Goal: Information Seeking & Learning: Understand process/instructions

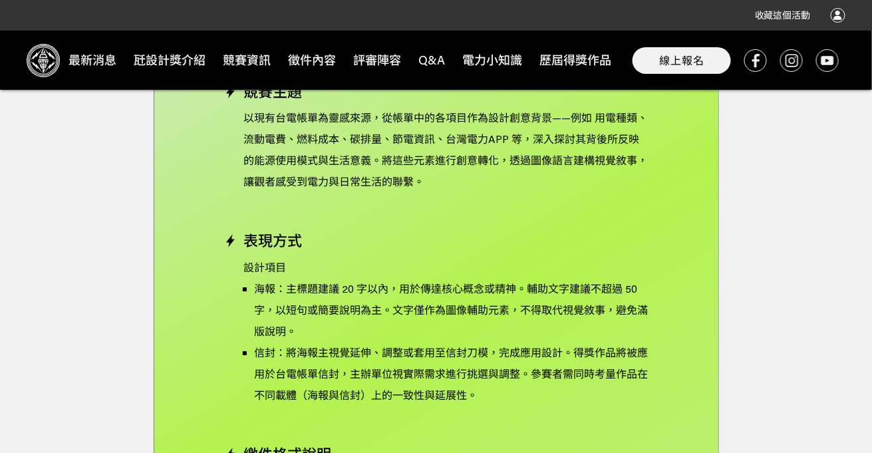
scroll to position [2793, 0]
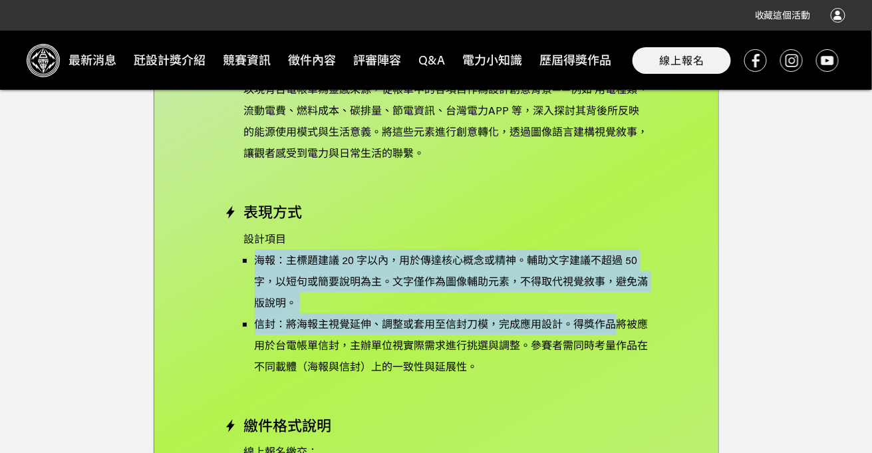
drag, startPoint x: 257, startPoint y: 247, endPoint x: 618, endPoint y: 301, distance: 365.8
click at [618, 301] on ul "海報：主標題建議 20 字以內，用於傳達核心概念或精神。輔助文字建議不超過 50 字，以短句或簡要說明為主。文字僅作為圖像輔助元素，不得取代視覺敘事，避免滿版…" at bounding box center [442, 313] width 414 height 128
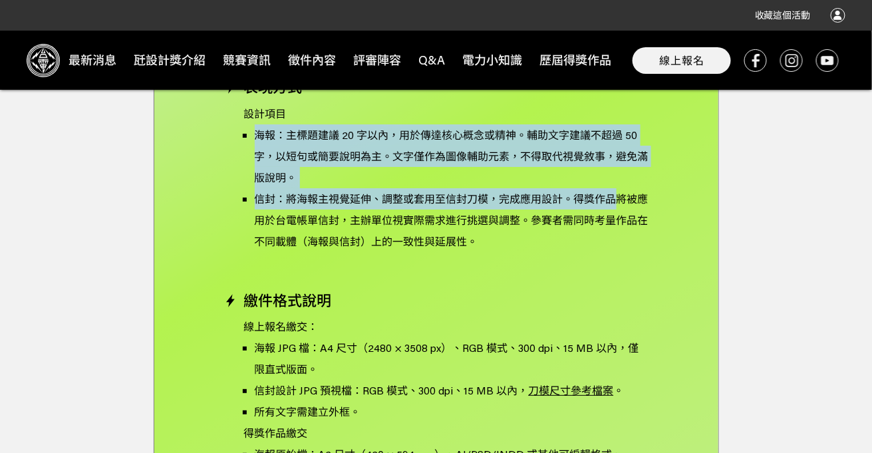
scroll to position [2925, 0]
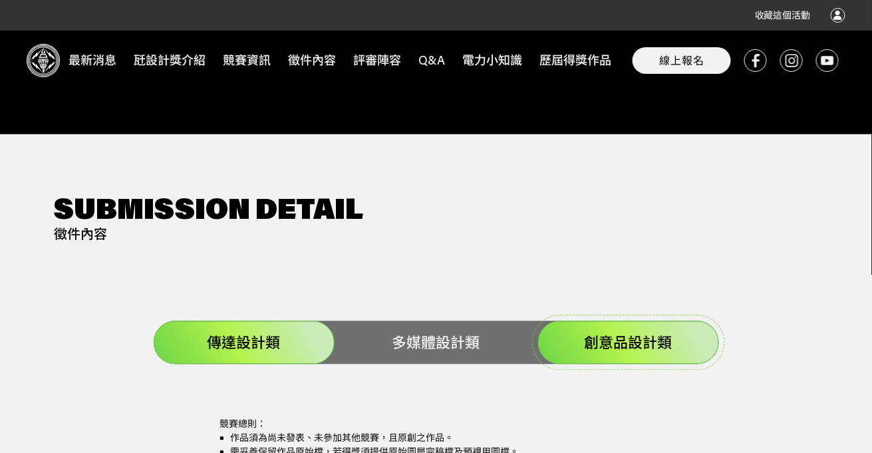
click at [633, 334] on div "創意品設計類" at bounding box center [628, 342] width 181 height 43
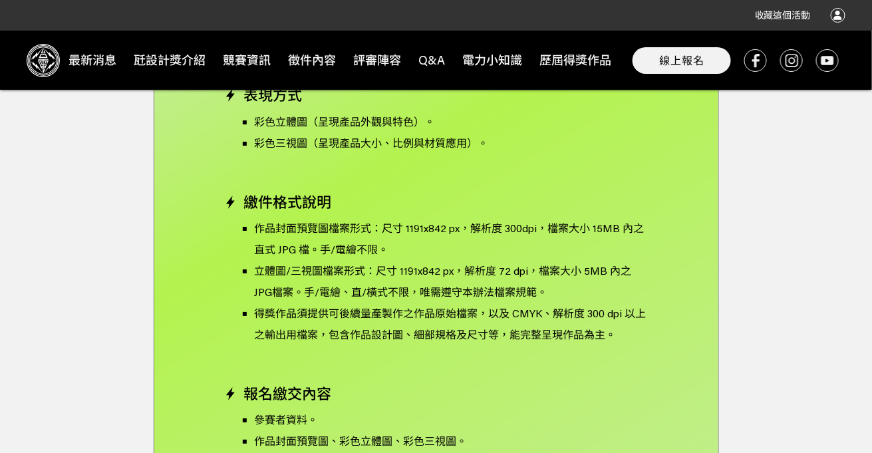
scroll to position [2859, 0]
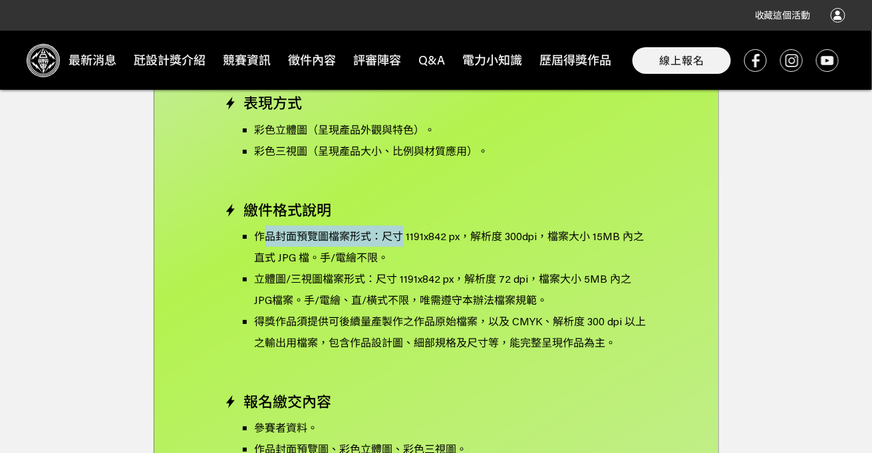
drag, startPoint x: 274, startPoint y: 219, endPoint x: 400, endPoint y: 217, distance: 126.3
click at [400, 225] on p "作品封面預覽圖檔案形式：尺寸 1191x842 px，解析度 300dpi，檔案大小 15MB 內之直式 JPG 檔。手/電繪不限。" at bounding box center [452, 246] width 394 height 43
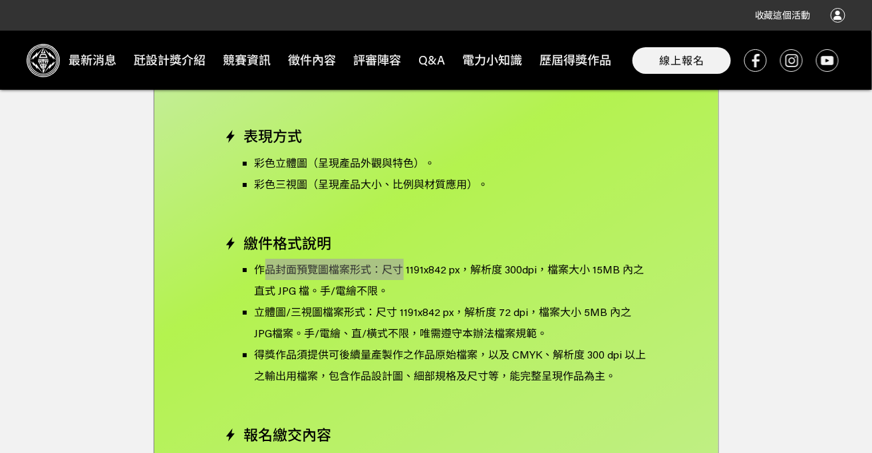
scroll to position [2726, 0]
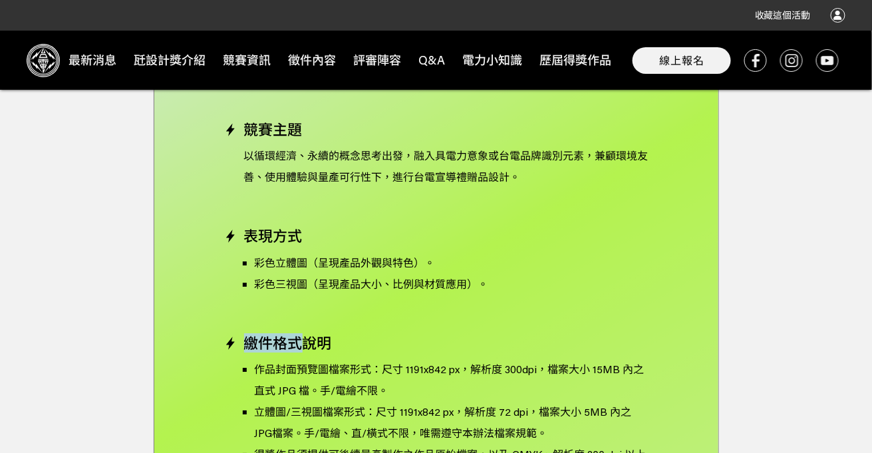
drag, startPoint x: 246, startPoint y: 324, endPoint x: 300, endPoint y: 323, distance: 53.9
click at [300, 334] on span "繳件格式說明" at bounding box center [288, 342] width 88 height 17
copy span "繳件格式"
drag, startPoint x: 405, startPoint y: 350, endPoint x: 443, endPoint y: 354, distance: 38.1
click at [443, 358] on p "作品封面預覽圖檔案形式：尺寸 1191x842 px，解析度 300dpi，檔案大小 15MB 內之直式 JPG 檔。手/電繪不限。" at bounding box center [452, 379] width 394 height 43
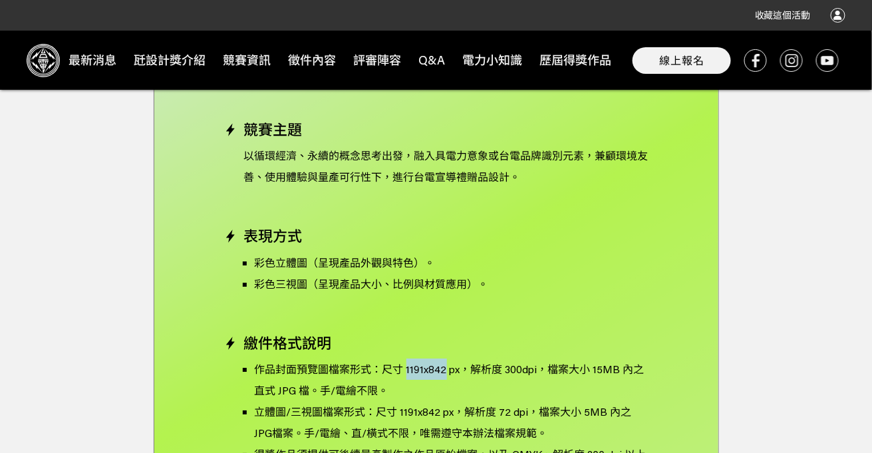
copy p "1191x842"
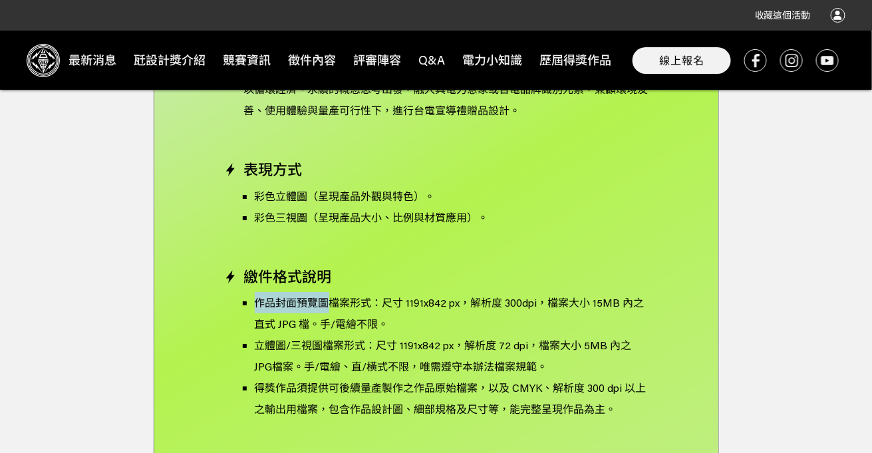
drag, startPoint x: 259, startPoint y: 278, endPoint x: 325, endPoint y: 287, distance: 67.0
click at [326, 292] on p "作品封面預覽圖檔案形式：尺寸 1191x842 px，解析度 300dpi，檔案大小 15MB 內之直式 JPG 檔。手/電繪不限。" at bounding box center [452, 313] width 394 height 43
copy p "作品封面預覽圖"
click at [255, 334] on p "立體圖/三視圖檔案形式：尺寸 1191x842 px，解析度 72 dpi，檔案大小 5MB 內之JPG檔案。手/電繪、直/橫式不限，唯需遵守本辦法檔案規範。" at bounding box center [452, 355] width 394 height 43
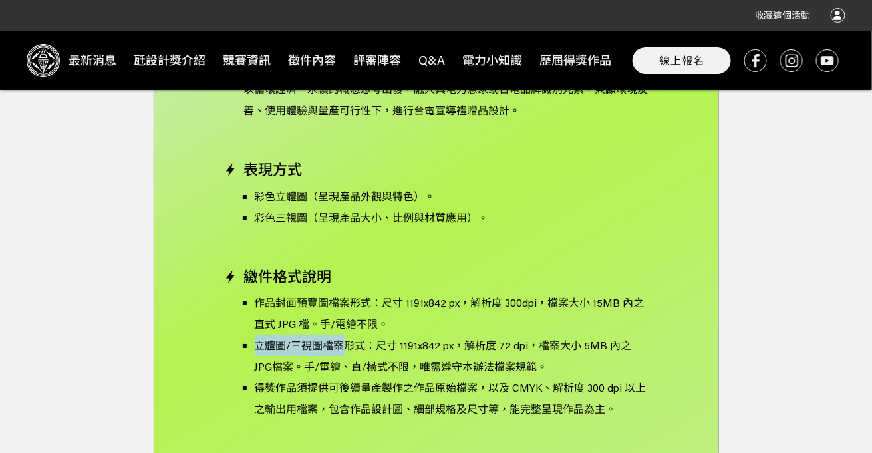
drag, startPoint x: 255, startPoint y: 324, endPoint x: 347, endPoint y: 329, distance: 91.9
click at [347, 334] on p "立體圖/三視圖檔案形式：尺寸 1191x842 px，解析度 72 dpi，檔案大小 5MB 內之JPG檔案。手/電繪、直/橫式不限，唯需遵守本辦法檔案規範。" at bounding box center [452, 355] width 394 height 43
copy p "立體圖/三視圖檔案"
drag, startPoint x: 426, startPoint y: 265, endPoint x: 416, endPoint y: 269, distance: 10.1
click at [425, 266] on div "競賽主題 以循環經濟、永續的概念思考出發，融入具電力意象或台電品牌識別元素，兼顧環境友善、使用體驗與量產可行性下，進行台電宣導禮贈品設計。 表現方式 彩色立體…" at bounding box center [436, 461] width 424 height 812
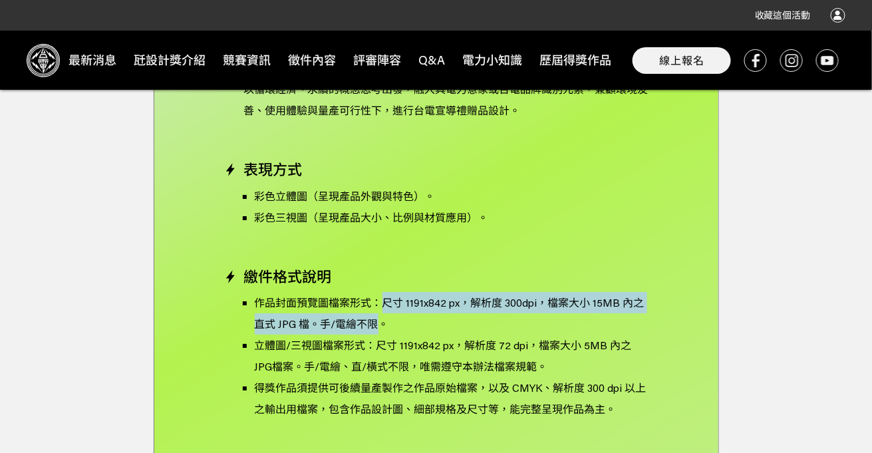
drag, startPoint x: 384, startPoint y: 281, endPoint x: 382, endPoint y: 304, distance: 22.6
click at [382, 304] on p "作品封面預覽圖檔案形式：尺寸 1191x842 px，解析度 300dpi，檔案大小 15MB 內之直式 JPG 檔。手/電繪不限。" at bounding box center [452, 313] width 394 height 43
copy p "尺寸 1191x842 px，解析度 300dpi，檔案大小 15MB 內之直式 JPG 檔。手/電繪不限"
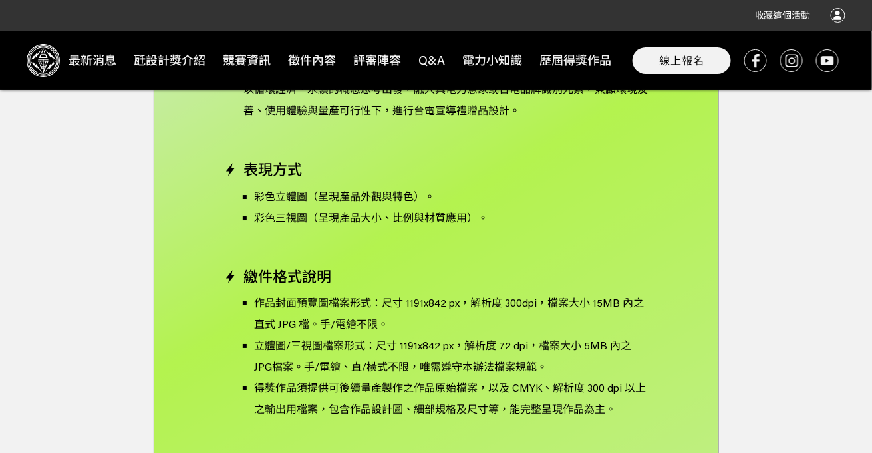
click at [415, 334] on p "立體圖/三視圖檔案形式：尺寸 1191x842 px，解析度 72 dpi，檔案大小 5MB 內之JPG檔案。手/電繪、直/橫式不限，唯需遵守本辦法檔案規範。" at bounding box center [452, 355] width 394 height 43
drag, startPoint x: 413, startPoint y: 322, endPoint x: 342, endPoint y: 318, distance: 71.3
click at [342, 334] on p "立體圖/三視圖檔案形式：尺寸 1191x842 px，解析度 72 dpi，檔案大小 5MB 內之JPG檔案。手/電繪、直/橫式不限，唯需遵守本辦法檔案規範。" at bounding box center [452, 355] width 394 height 43
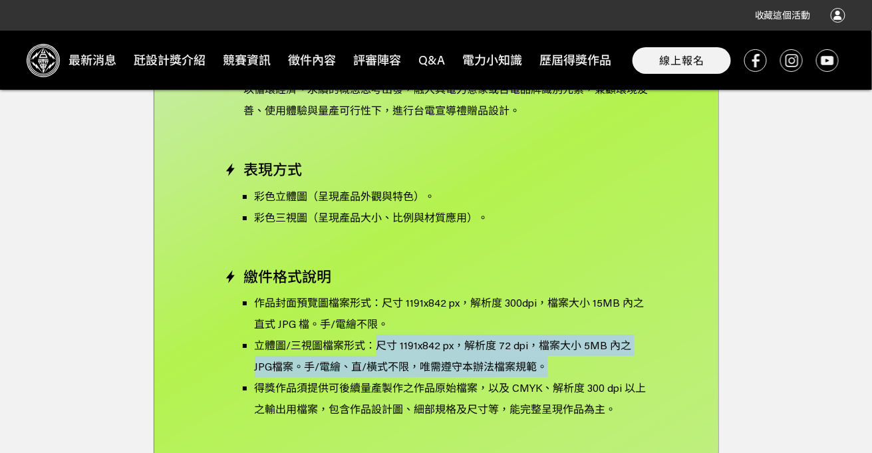
drag, startPoint x: 380, startPoint y: 323, endPoint x: 628, endPoint y: 338, distance: 249.1
click at [630, 342] on p "立體圖/三視圖檔案形式：尺寸 1191x842 px，解析度 72 dpi，檔案大小 5MB 內之JPG檔案。手/電繪、直/橫式不限，唯需遵守本辦法檔案規範。" at bounding box center [452, 355] width 394 height 43
copy p "尺寸 1191x842 px，解析度 72 dpi，檔案大小 5MB 內之JPG檔案。手/電繪、直/橫式不限，唯需遵守本辦法檔案規範。"
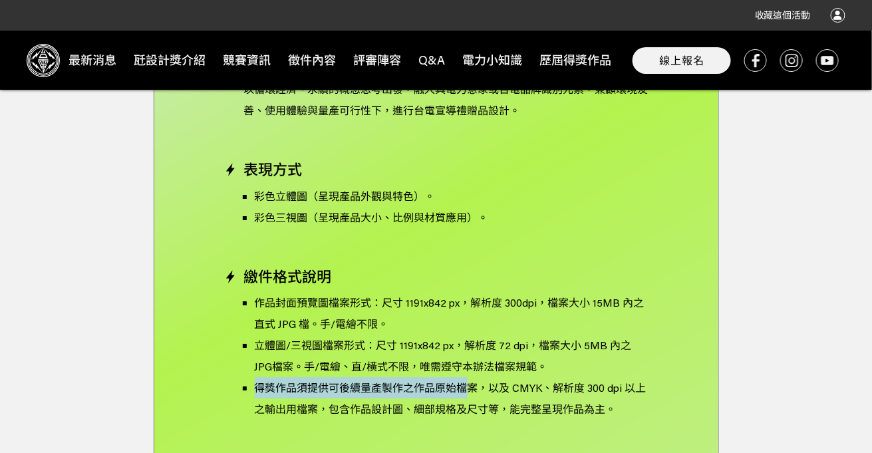
drag, startPoint x: 294, startPoint y: 371, endPoint x: 463, endPoint y: 372, distance: 169.6
click at [463, 372] on ul "作品封面預覽圖檔案形式：尺寸 1191x842 px，解析度 300dpi，檔案大小 15MB 內之直式 JPG 檔。手/電繪不限。 立體圖/三視圖檔案形式：…" at bounding box center [442, 356] width 414 height 128
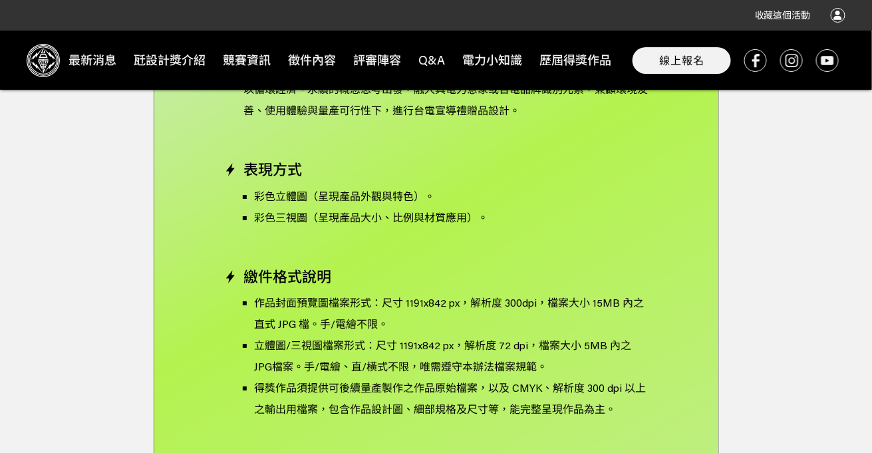
drag, startPoint x: 464, startPoint y: 372, endPoint x: 519, endPoint y: 372, distance: 55.2
click at [517, 377] on p "得獎作品須提供可後續量產製作之作品原始檔案，以及 CMYK、解析度 300 dpi 以上之輸出用檔案，包含作品設計圖、細部規格及尺寸等，能完整呈現作品為主。" at bounding box center [452, 398] width 394 height 43
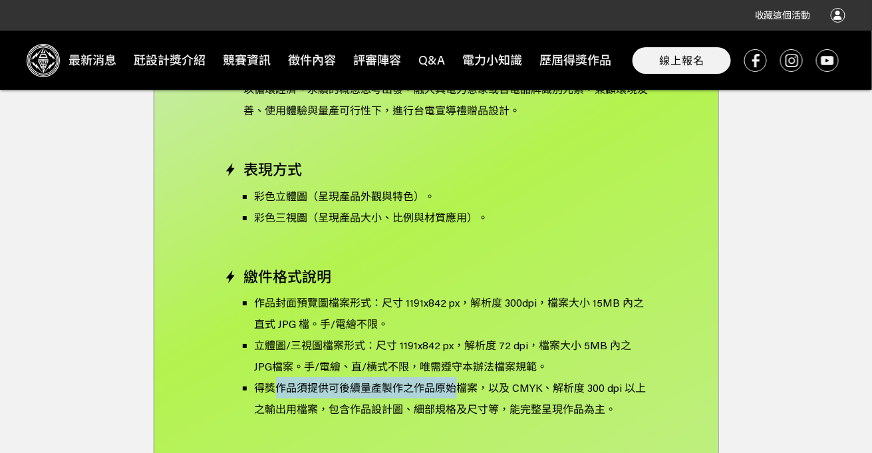
drag, startPoint x: 297, startPoint y: 370, endPoint x: 460, endPoint y: 372, distance: 163.6
click at [460, 377] on p "得獎作品須提供可後續量產製作之作品原始檔案，以及 CMYK、解析度 300 dpi 以上之輸出用檔案，包含作品設計圖、細部規格及尺寸等，能完整呈現作品為主。" at bounding box center [452, 398] width 394 height 43
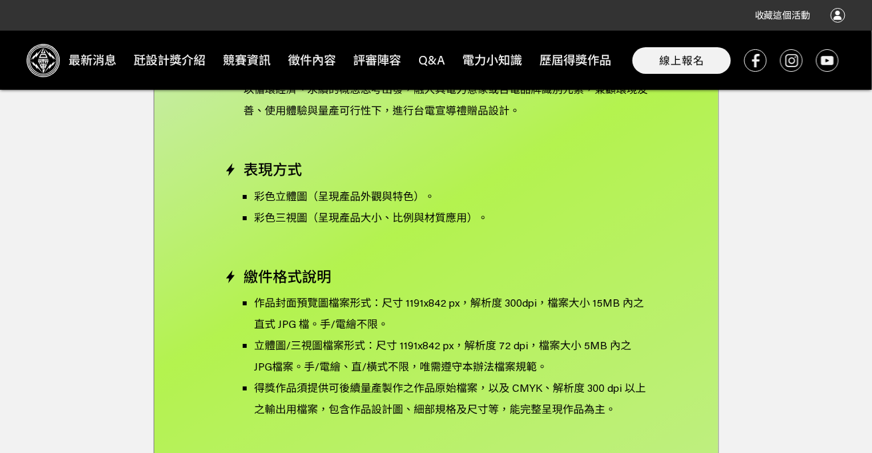
drag, startPoint x: 460, startPoint y: 372, endPoint x: 572, endPoint y: 374, distance: 111.7
click at [572, 377] on p "得獎作品須提供可後續量產製作之作品原始檔案，以及 CMYK、解析度 300 dpi 以上之輸出用檔案，包含作品設計圖、細部規格及尺寸等，能完整呈現作品為主。" at bounding box center [452, 398] width 394 height 43
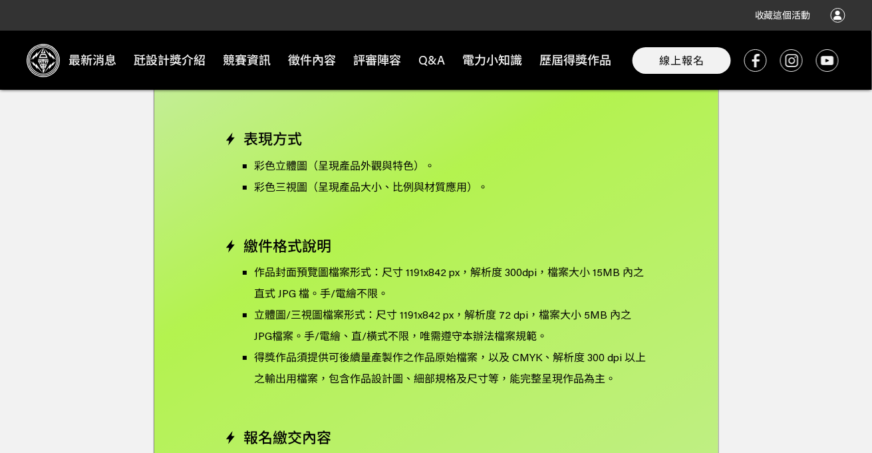
scroll to position [2859, 0]
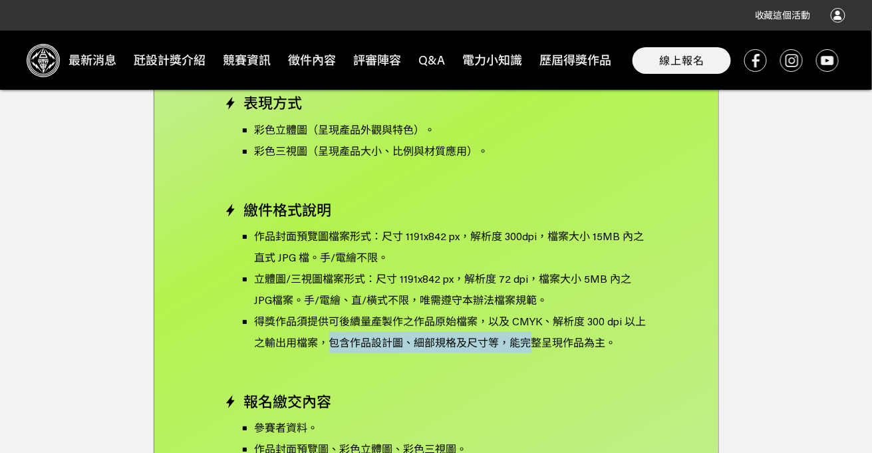
drag, startPoint x: 329, startPoint y: 318, endPoint x: 530, endPoint y: 327, distance: 201.0
click at [530, 327] on p "得獎作品須提供可後續量產製作之作品原始檔案，以及 CMYK、解析度 300 dpi 以上之輸出用檔案，包含作品設計圖、細部規格及尺寸等，能完整呈現作品為主。" at bounding box center [452, 332] width 394 height 43
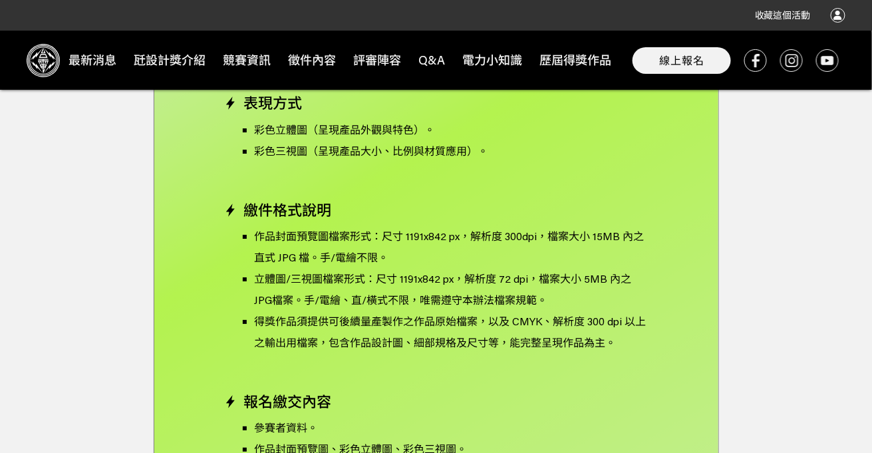
drag, startPoint x: 530, startPoint y: 327, endPoint x: 588, endPoint y: 324, distance: 57.9
click at [588, 324] on p "得獎作品須提供可後續量產製作之作品原始檔案，以及 CMYK、解析度 300 dpi 以上之輸出用檔案，包含作品設計圖、細部規格及尺寸等，能完整呈現作品為主。" at bounding box center [452, 332] width 394 height 43
